Goal: Task Accomplishment & Management: Manage account settings

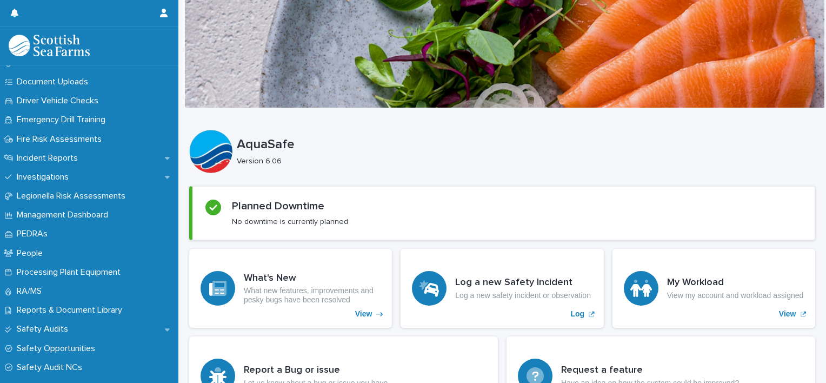
scroll to position [313, 0]
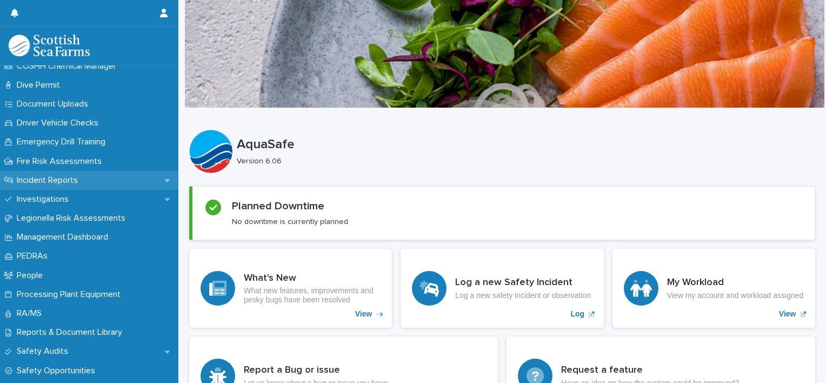
click at [88, 175] on div "Incident Reports" at bounding box center [89, 180] width 178 height 19
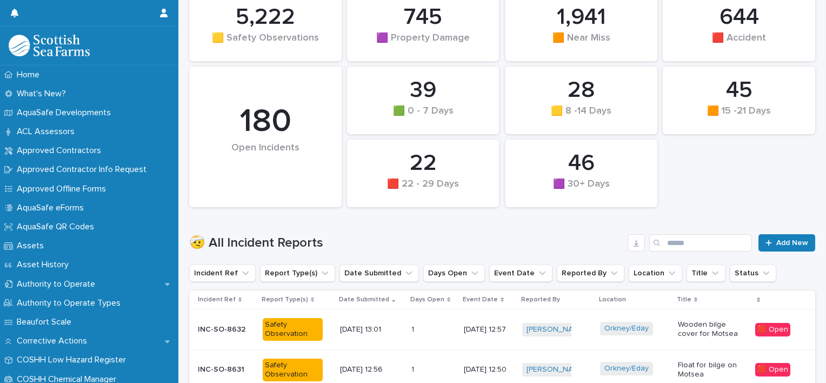
scroll to position [149, 0]
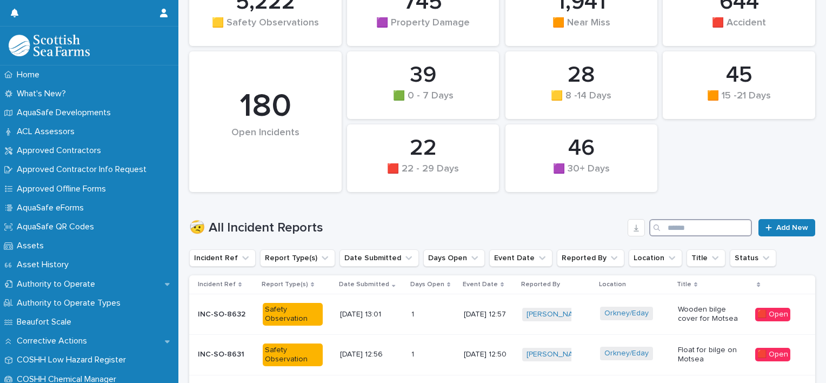
click at [677, 227] on input "Search" at bounding box center [700, 227] width 103 height 17
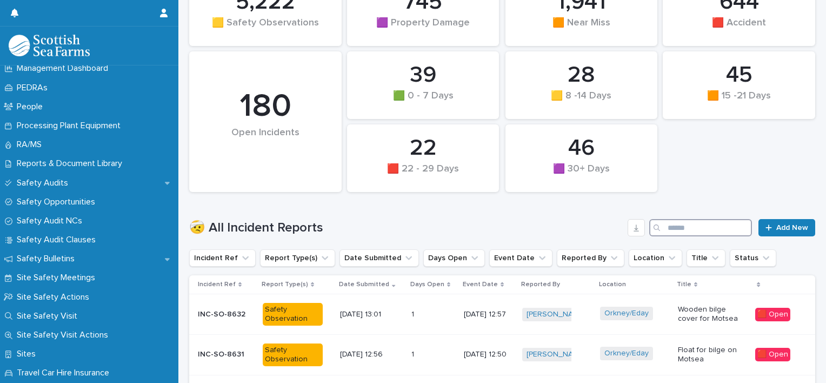
scroll to position [601, 0]
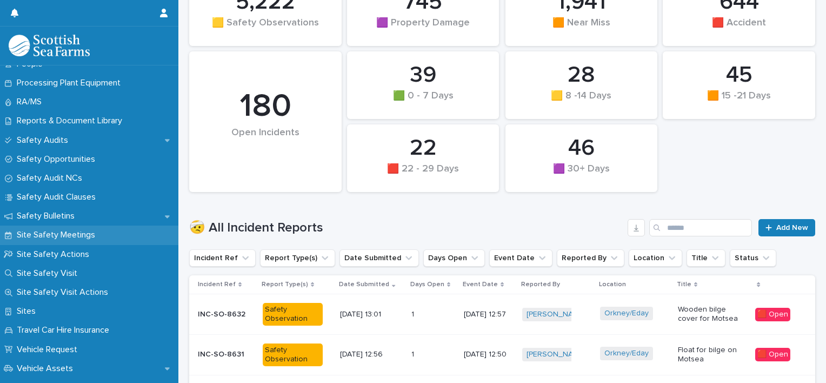
click at [96, 229] on div "Site Safety Meetings" at bounding box center [89, 234] width 178 height 19
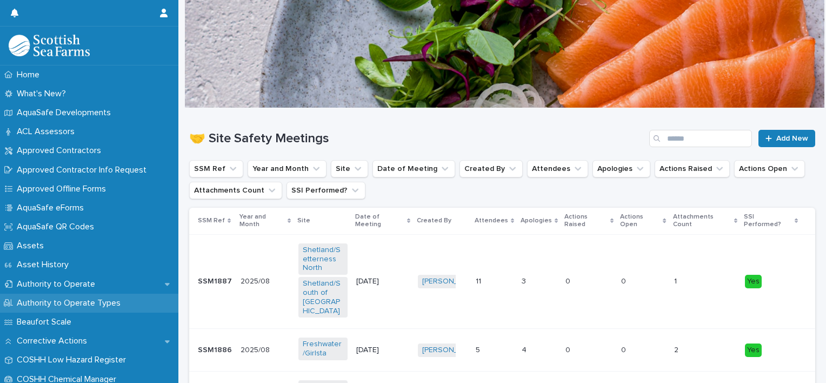
scroll to position [208, 0]
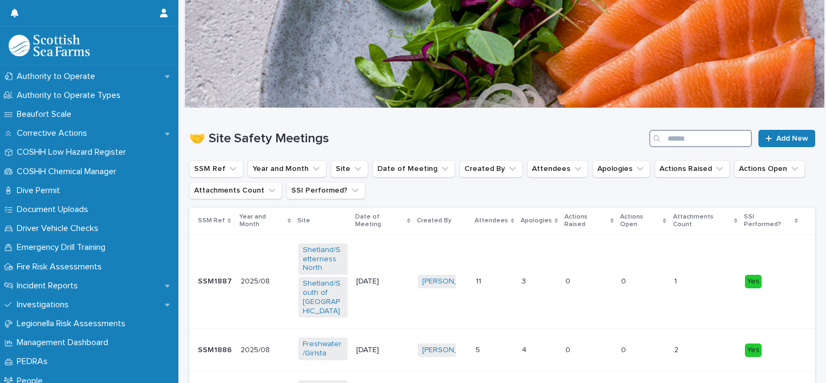
click at [674, 138] on input "Search" at bounding box center [700, 138] width 103 height 17
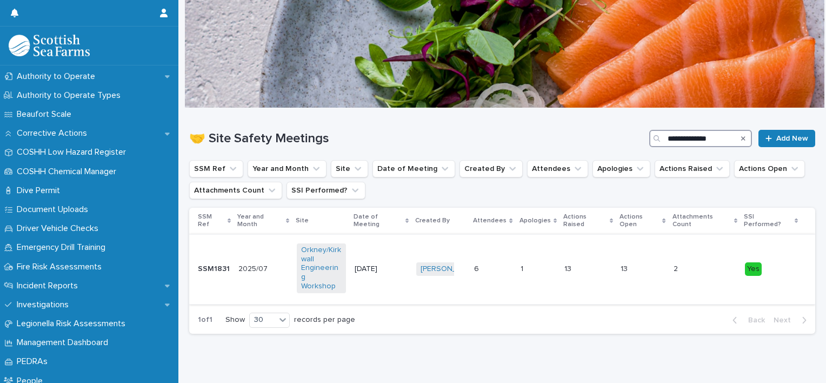
type input "**********"
click at [260, 261] on div "2025/07 2025/07" at bounding box center [263, 269] width 50 height 18
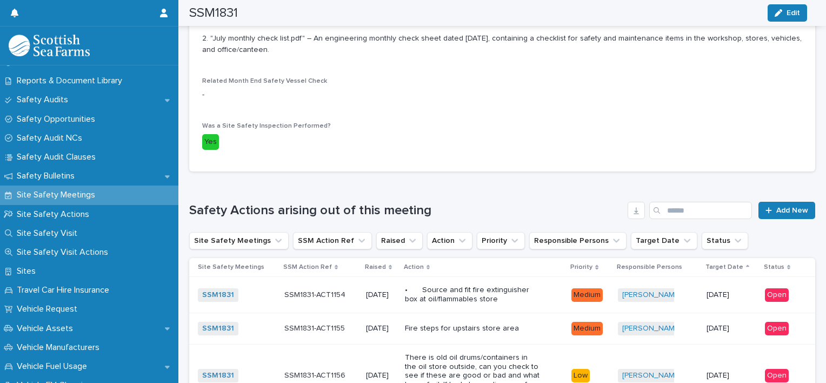
scroll to position [564, 0]
click at [216, 290] on link "SSM1831" at bounding box center [218, 294] width 32 height 9
click at [305, 288] on p "SSM1831-ACT1154" at bounding box center [315, 293] width 63 height 11
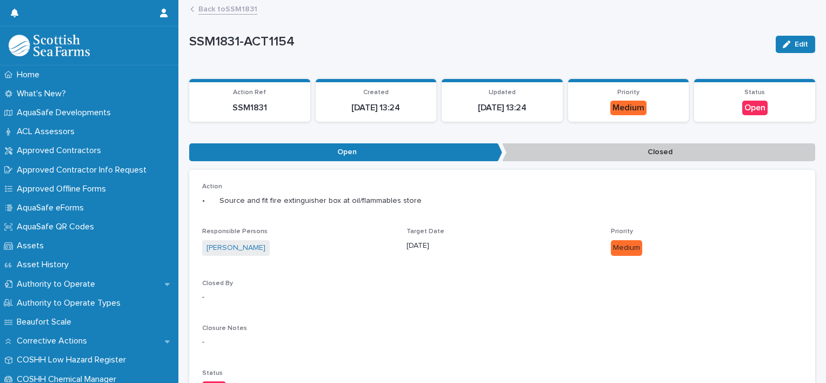
click at [772, 45] on div "Edit" at bounding box center [794, 44] width 44 height 17
click at [772, 46] on div "Edit" at bounding box center [794, 44] width 44 height 17
click at [783, 46] on icon "button" at bounding box center [787, 45] width 8 height 8
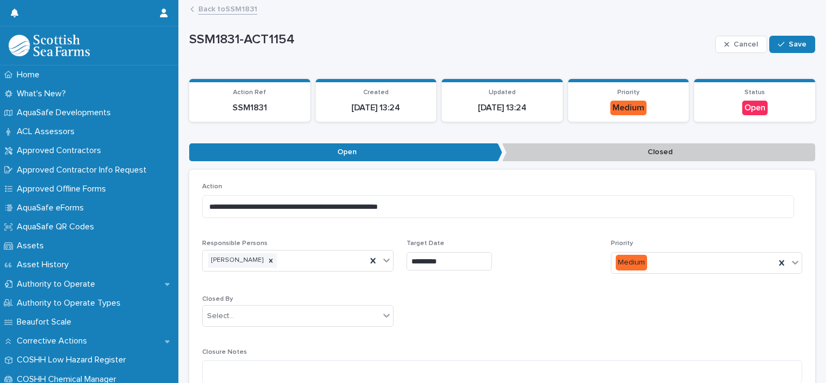
scroll to position [147, 0]
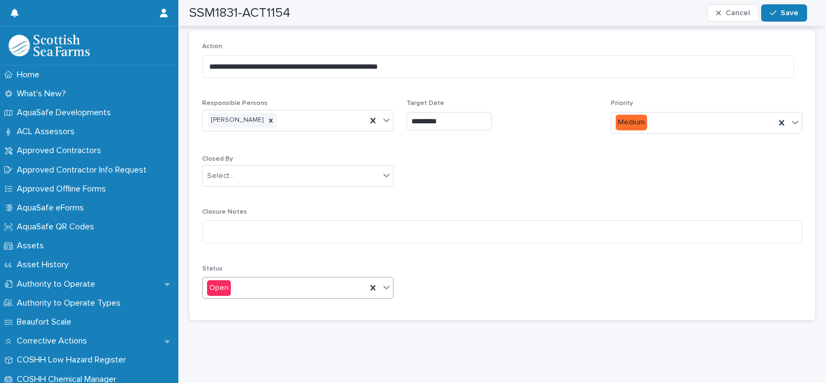
click at [382, 283] on icon at bounding box center [386, 287] width 11 height 11
click at [463, 251] on div "**********" at bounding box center [502, 175] width 600 height 264
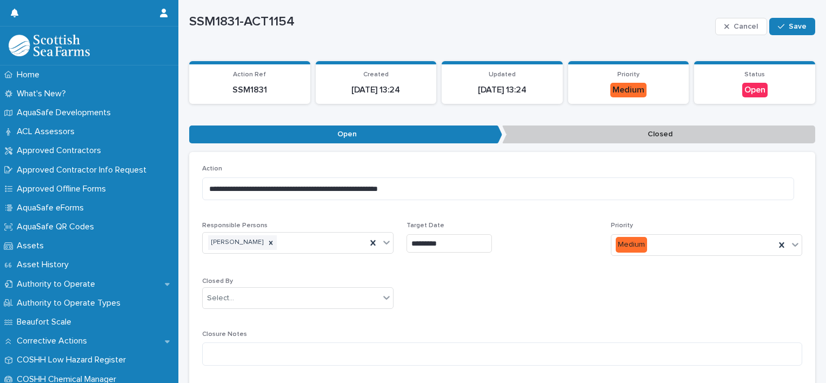
scroll to position [0, 0]
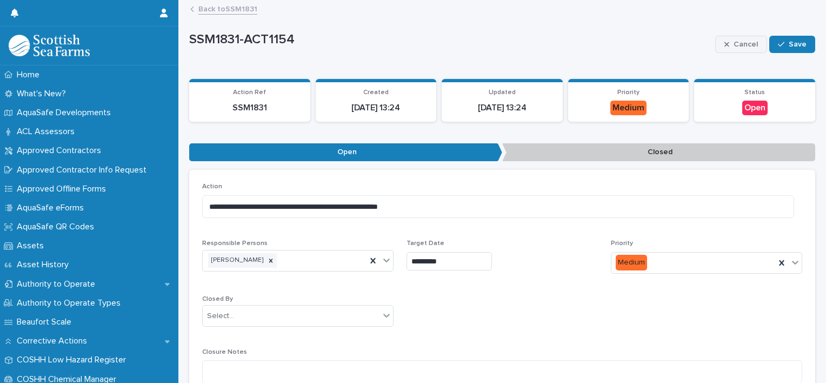
click at [736, 43] on span "Cancel" at bounding box center [746, 45] width 24 height 8
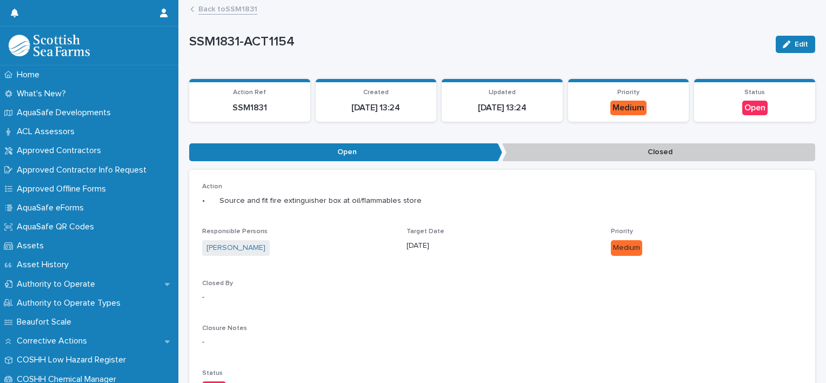
click at [233, 12] on link "Back to SSM1831" at bounding box center [227, 8] width 59 height 12
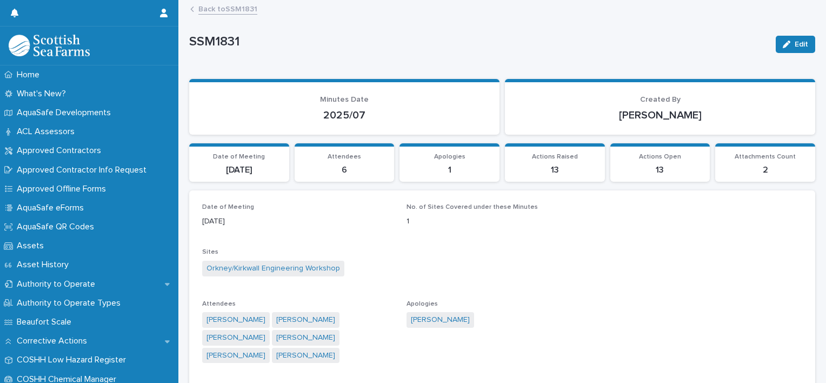
click at [362, 174] on p "6" at bounding box center [344, 170] width 87 height 10
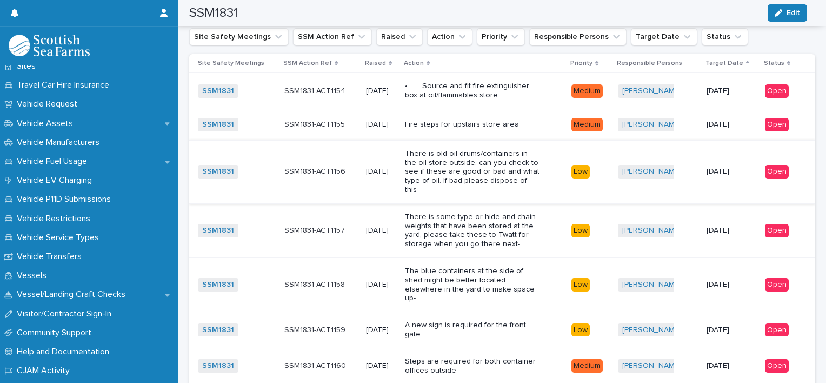
scroll to position [715, 0]
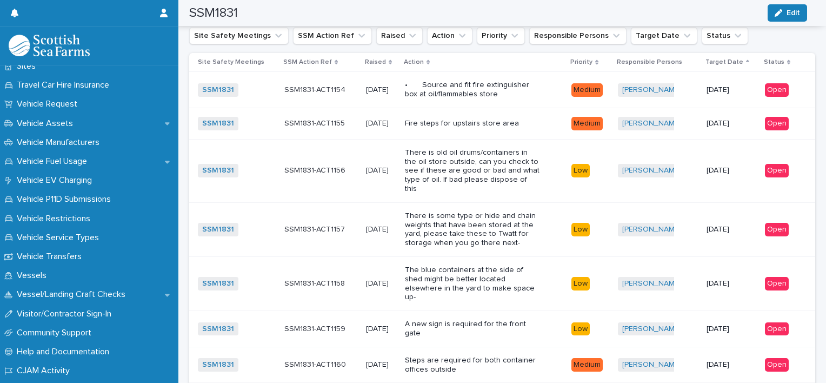
click at [532, 152] on p "There is old oil drums/containers in the oil store outside, can you check to se…" at bounding box center [472, 170] width 135 height 45
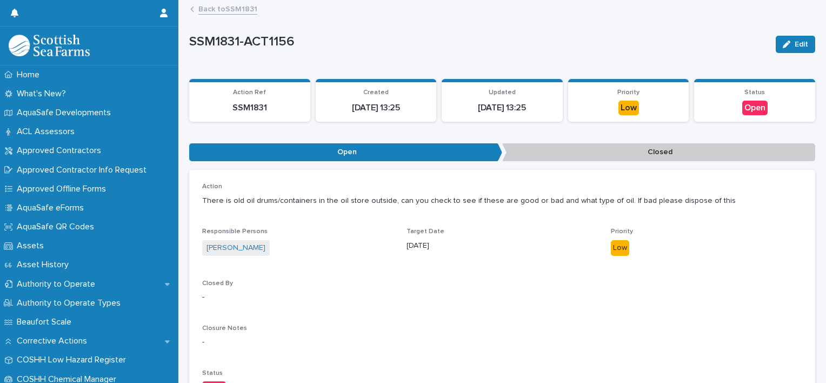
click at [204, 8] on link "Back to SSM1831" at bounding box center [227, 8] width 59 height 12
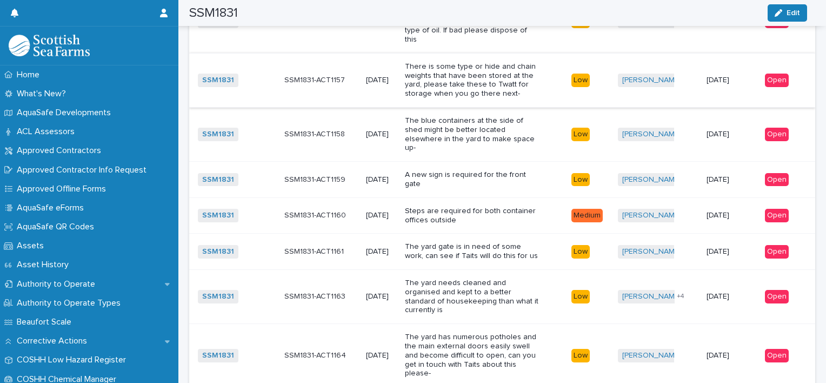
scroll to position [886, 0]
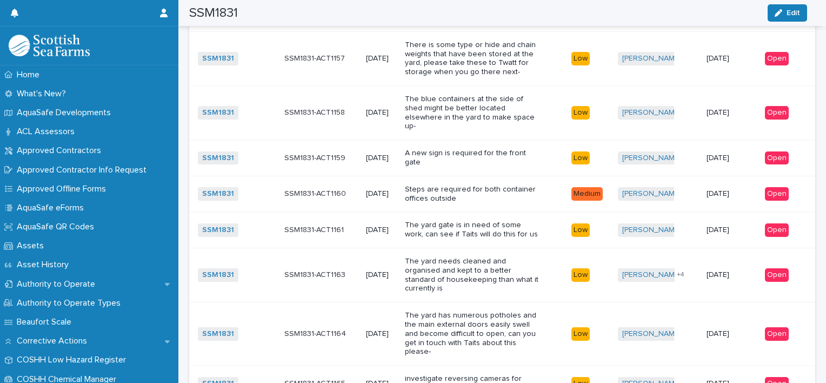
click at [503, 221] on p "The yard gate is in need of some work, can see if Taits will do this for us" at bounding box center [472, 230] width 135 height 18
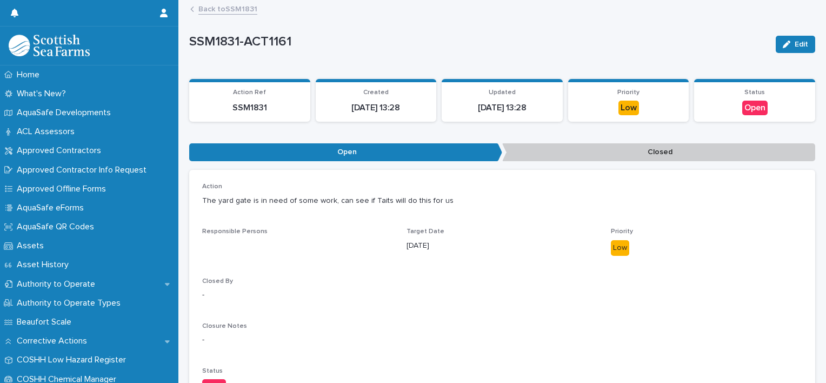
click at [207, 10] on link "Back to SSM1831" at bounding box center [227, 8] width 59 height 12
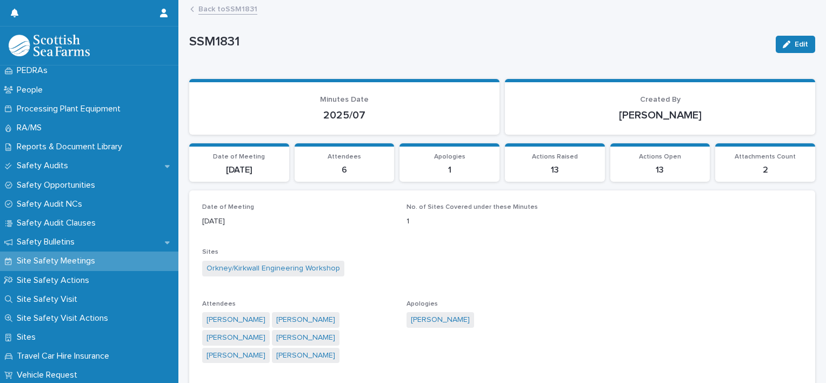
scroll to position [499, 0]
click at [63, 335] on div "Sites" at bounding box center [89, 336] width 178 height 19
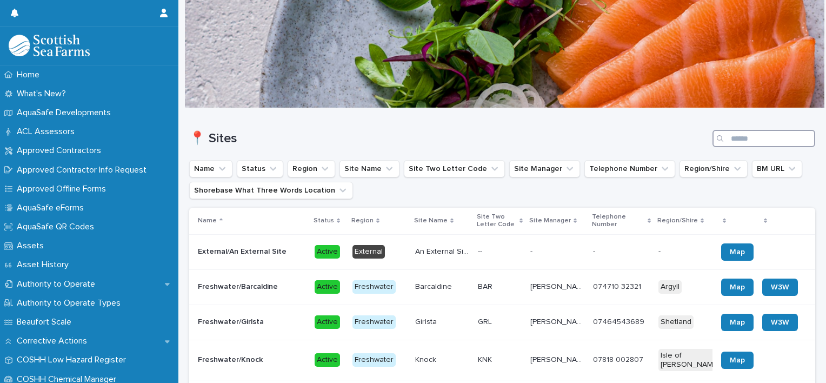
click at [729, 136] on input "Search" at bounding box center [764, 138] width 103 height 17
type input "********"
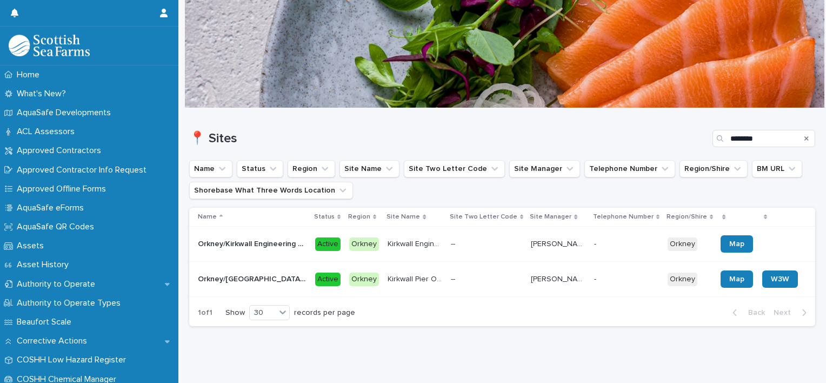
click at [527, 242] on td "[PERSON_NAME] [PERSON_NAME]" at bounding box center [558, 244] width 63 height 35
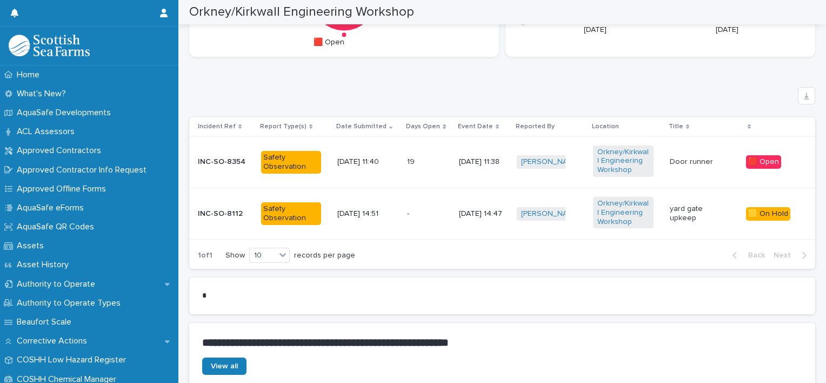
scroll to position [650, 0]
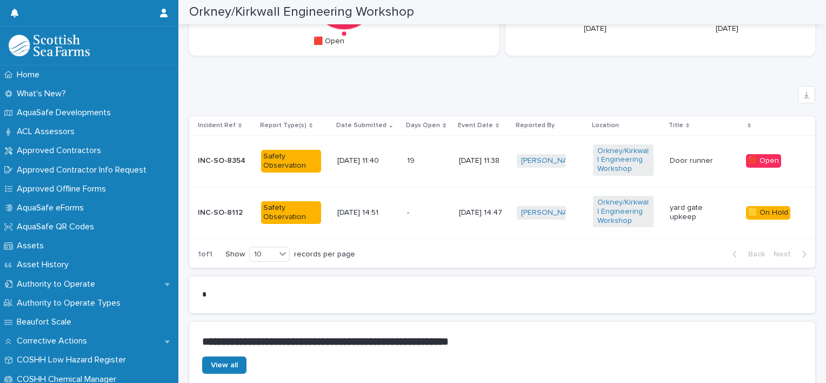
click at [407, 159] on p "19" at bounding box center [412, 159] width 10 height 11
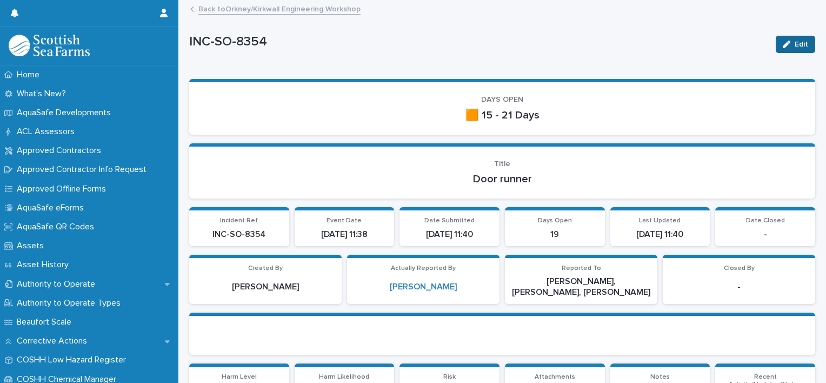
click at [789, 39] on button "Edit" at bounding box center [795, 44] width 39 height 17
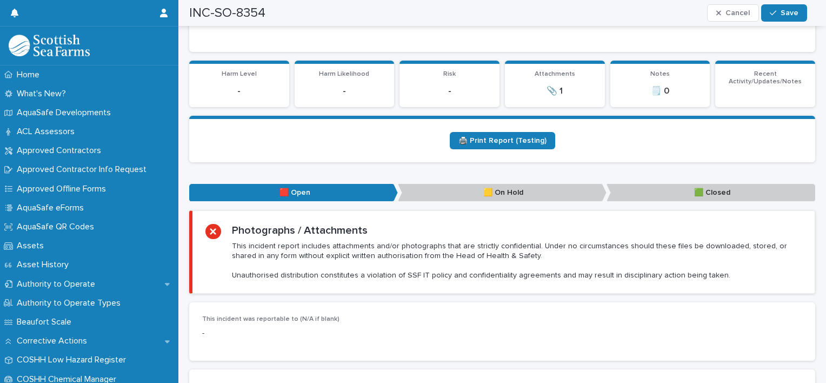
scroll to position [305, 0]
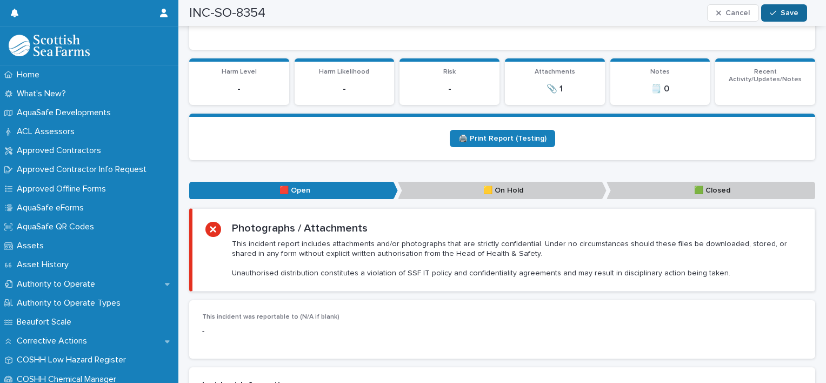
click at [781, 11] on span "Save" at bounding box center [790, 13] width 18 height 8
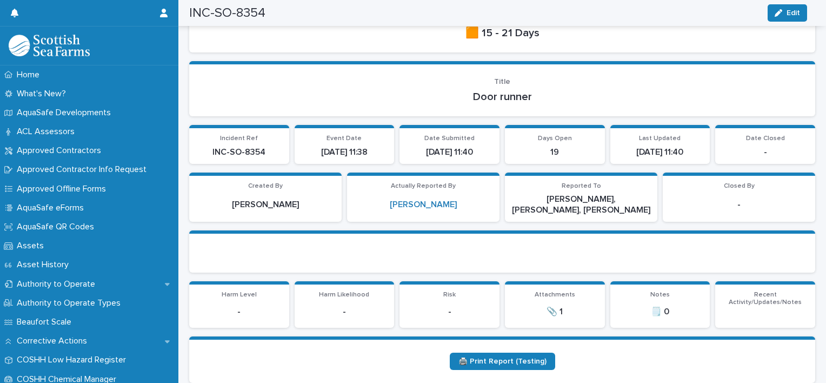
scroll to position [0, 0]
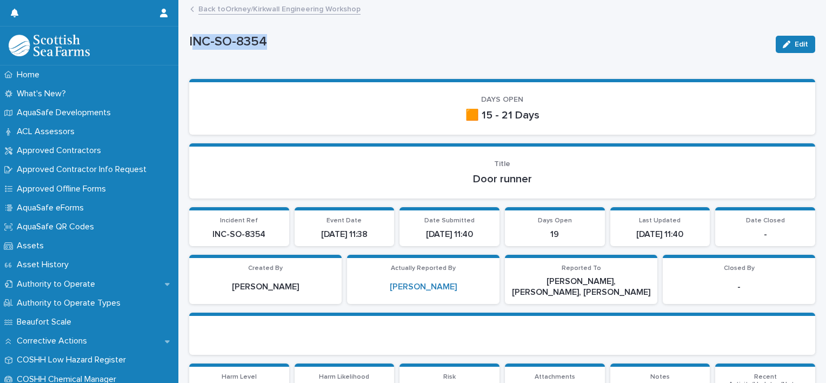
drag, startPoint x: 264, startPoint y: 35, endPoint x: 192, endPoint y: 41, distance: 72.1
click at [192, 41] on p "INC-SO-8354" at bounding box center [478, 42] width 578 height 16
copy p "NC-SO-8354"
click at [270, 41] on p "INC-SO-8354" at bounding box center [478, 42] width 578 height 16
drag, startPoint x: 269, startPoint y: 41, endPoint x: 187, endPoint y: 43, distance: 82.8
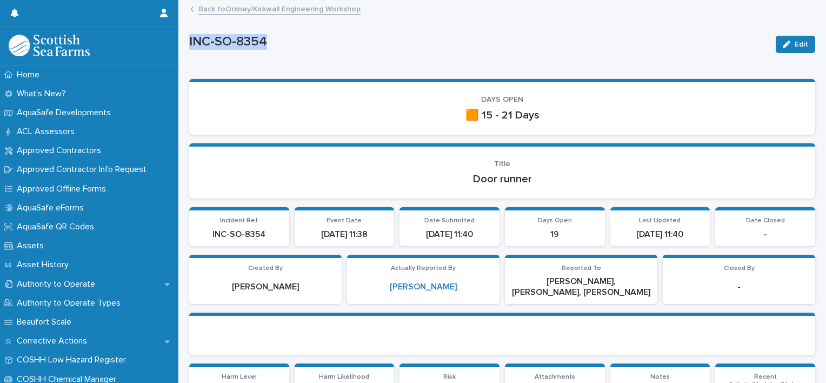
copy p "INC-SO-8354"
click at [240, 4] on link "Back to [GEOGRAPHIC_DATA]/Kirkwall Engineering Workshop" at bounding box center [279, 8] width 162 height 12
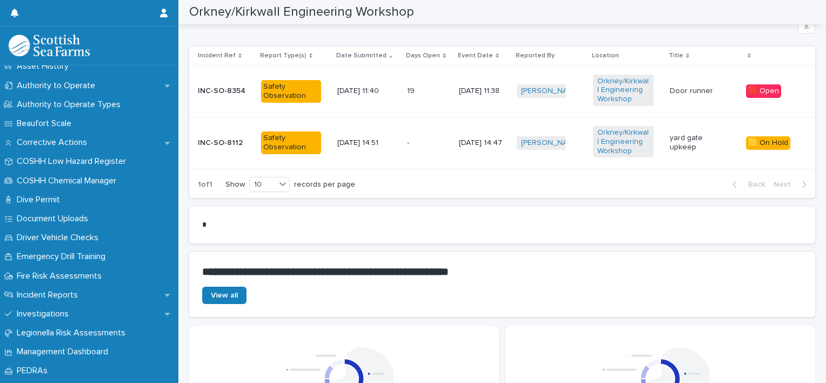
scroll to position [270, 0]
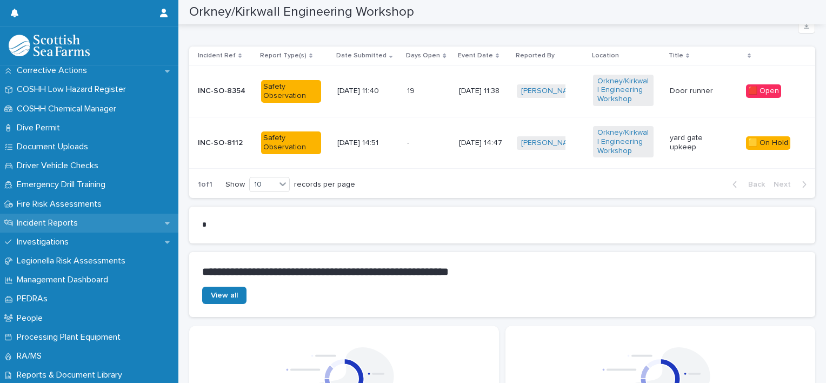
click at [80, 221] on p "Incident Reports" at bounding box center [49, 223] width 74 height 10
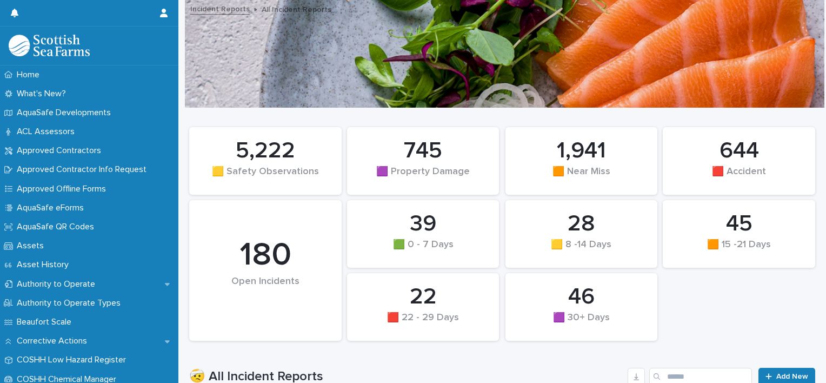
scroll to position [136, 0]
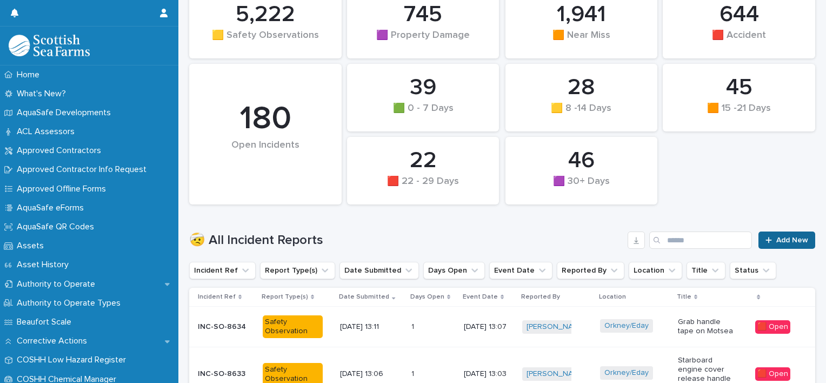
click at [785, 238] on span "Add New" at bounding box center [792, 240] width 32 height 8
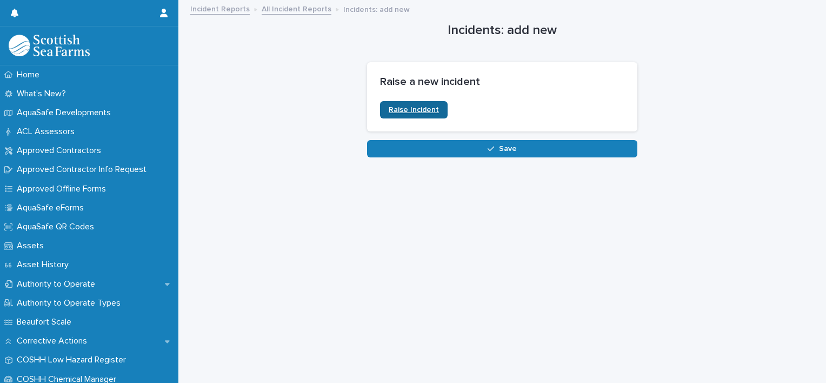
click at [431, 111] on span "Raise Incident" at bounding box center [414, 110] width 50 height 8
click at [229, 13] on link "Incident Reports" at bounding box center [219, 8] width 59 height 12
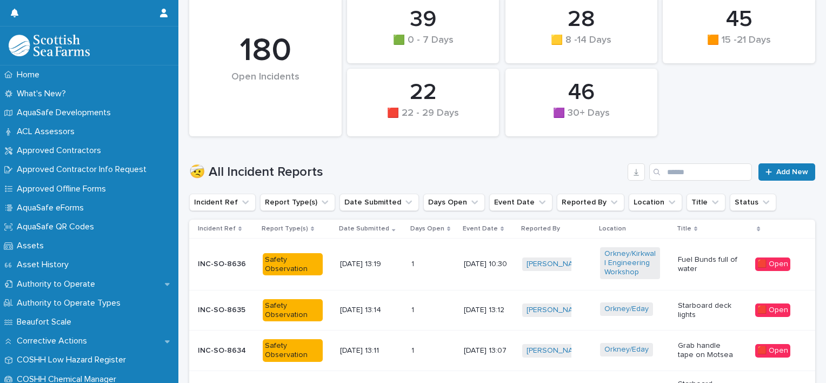
scroll to position [261, 0]
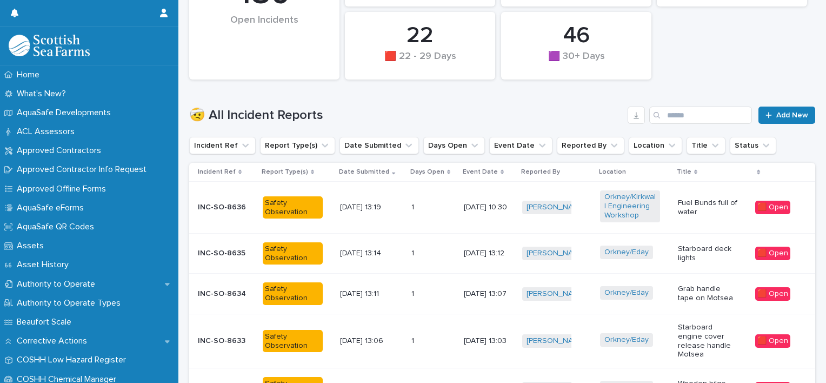
click at [226, 204] on p "INC-SO-8636" at bounding box center [226, 207] width 56 height 9
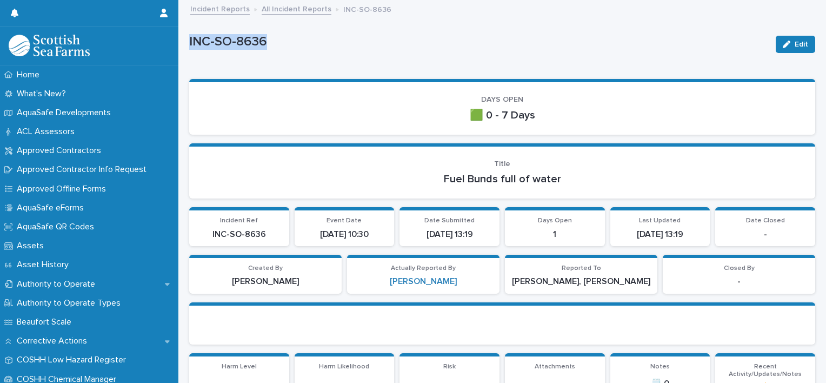
drag, startPoint x: 264, startPoint y: 40, endPoint x: 190, endPoint y: 43, distance: 74.1
click at [190, 43] on p "INC-SO-8636" at bounding box center [478, 42] width 578 height 16
copy p "INC-SO-8636"
click at [215, 6] on link "Incident Reports" at bounding box center [219, 8] width 59 height 12
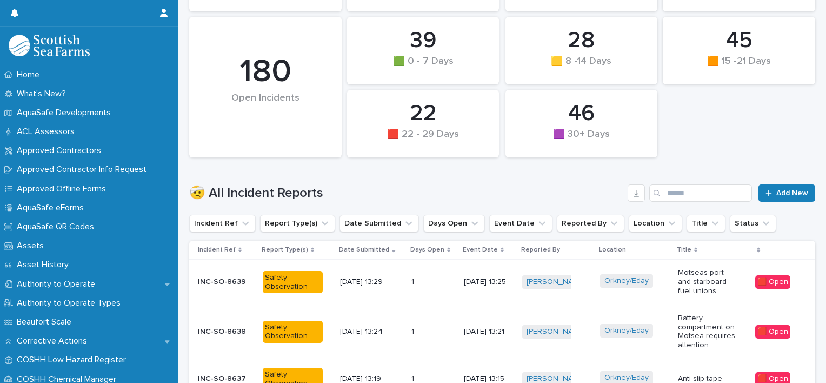
scroll to position [184, 0]
click at [663, 189] on input "Search" at bounding box center [700, 192] width 103 height 17
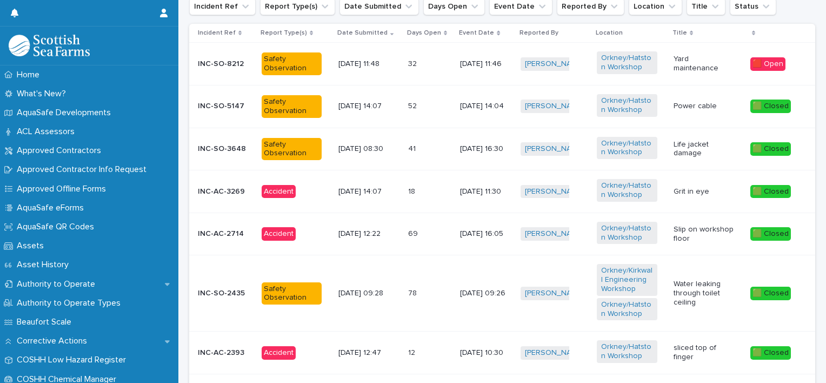
scroll to position [374, 0]
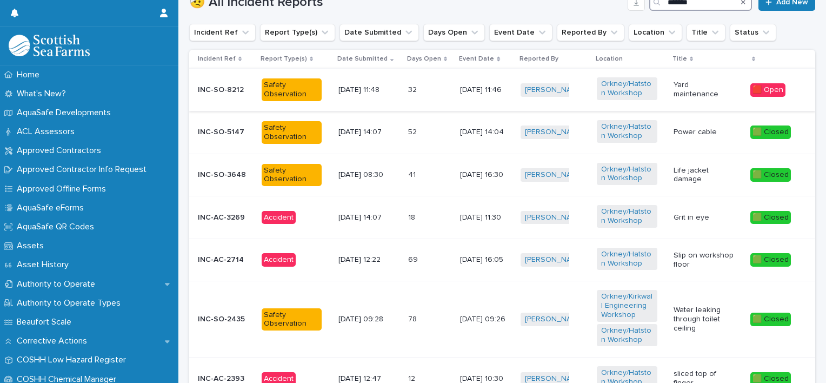
type input "*******"
click at [471, 94] on div "[DATE] 11:46" at bounding box center [485, 90] width 51 height 18
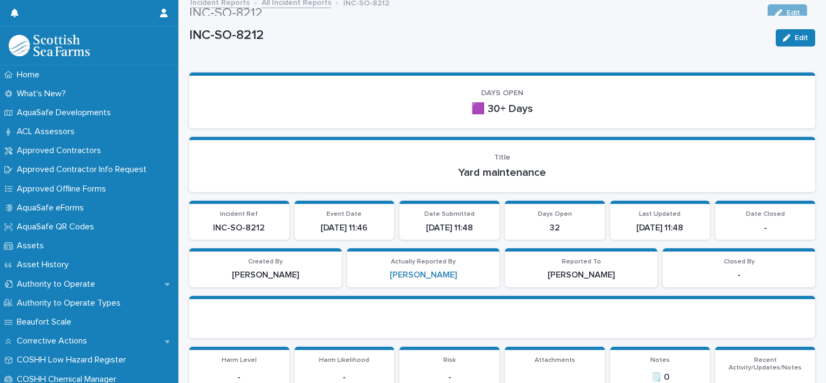
scroll to position [8, 0]
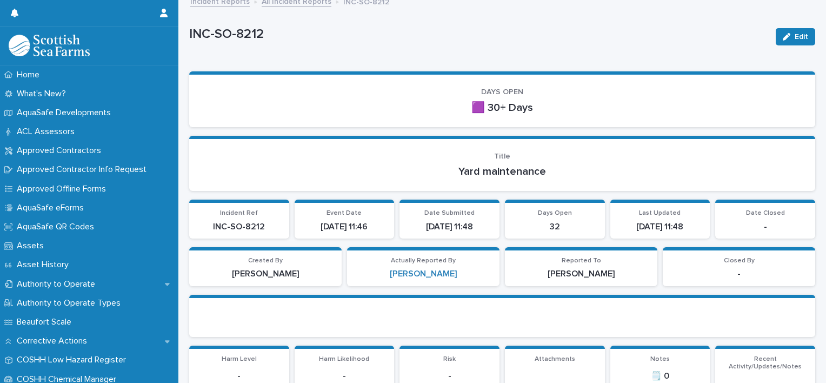
click at [707, 142] on section "Title Yard maintenance" at bounding box center [502, 164] width 626 height 56
click at [783, 36] on icon "button" at bounding box center [787, 37] width 8 height 8
click at [581, 263] on p "Reported To" at bounding box center [580, 261] width 139 height 8
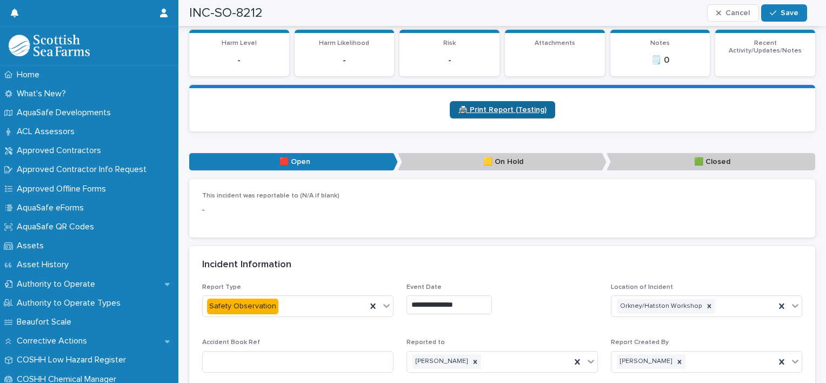
scroll to position [507, 0]
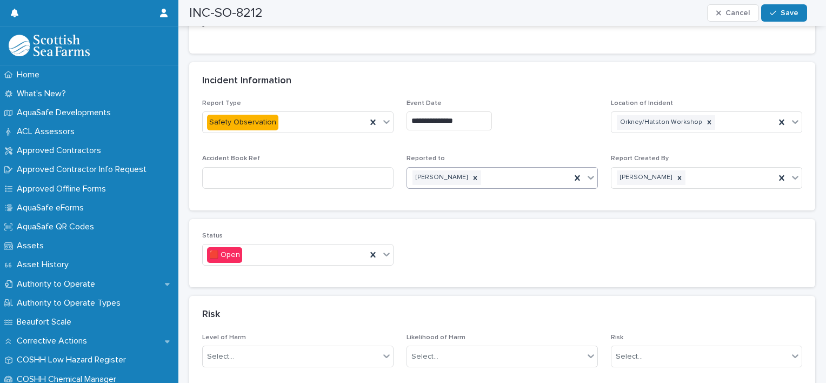
click at [502, 184] on div "[PERSON_NAME]" at bounding box center [489, 177] width 164 height 19
type input "******"
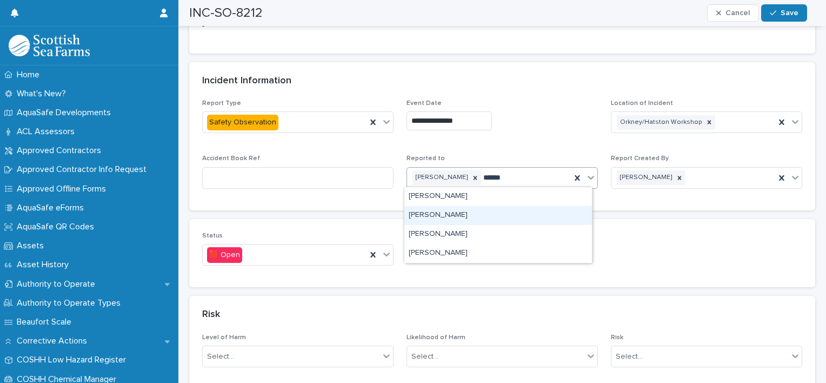
click at [482, 213] on div "[PERSON_NAME]" at bounding box center [498, 215] width 188 height 19
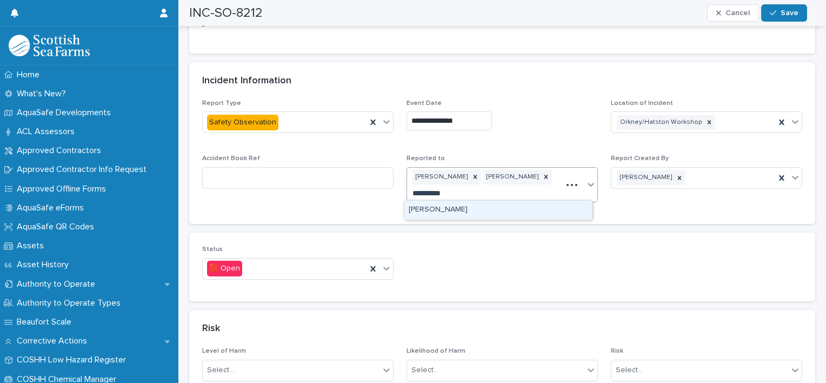
type input "**********"
click at [469, 202] on div "[PERSON_NAME]" at bounding box center [498, 210] width 188 height 19
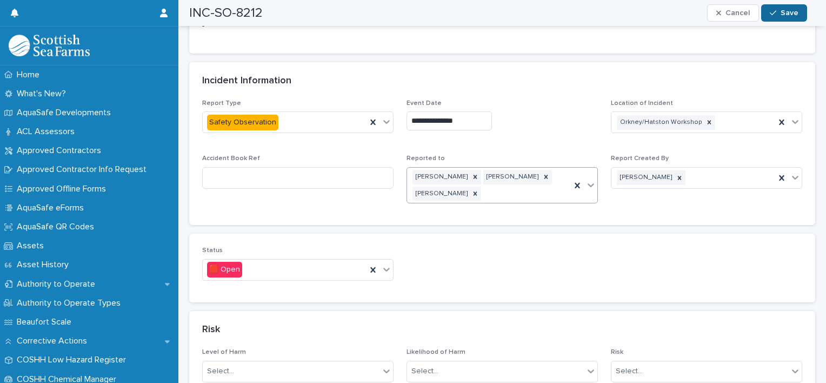
click at [798, 9] on button "Save" at bounding box center [784, 12] width 46 height 17
